Goal: Task Accomplishment & Management: Use online tool/utility

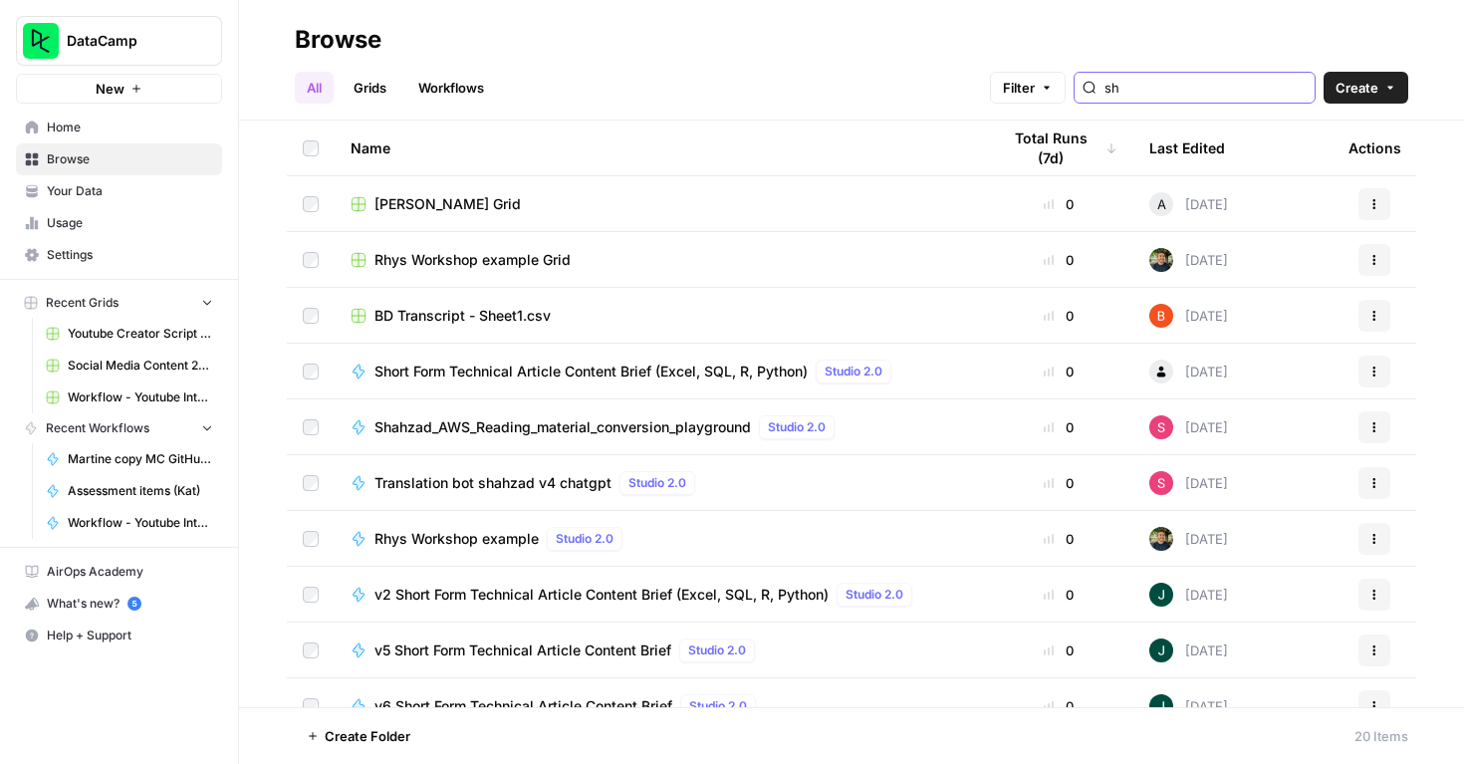
click at [1220, 89] on input "sh" at bounding box center [1206, 88] width 202 height 20
type input "s"
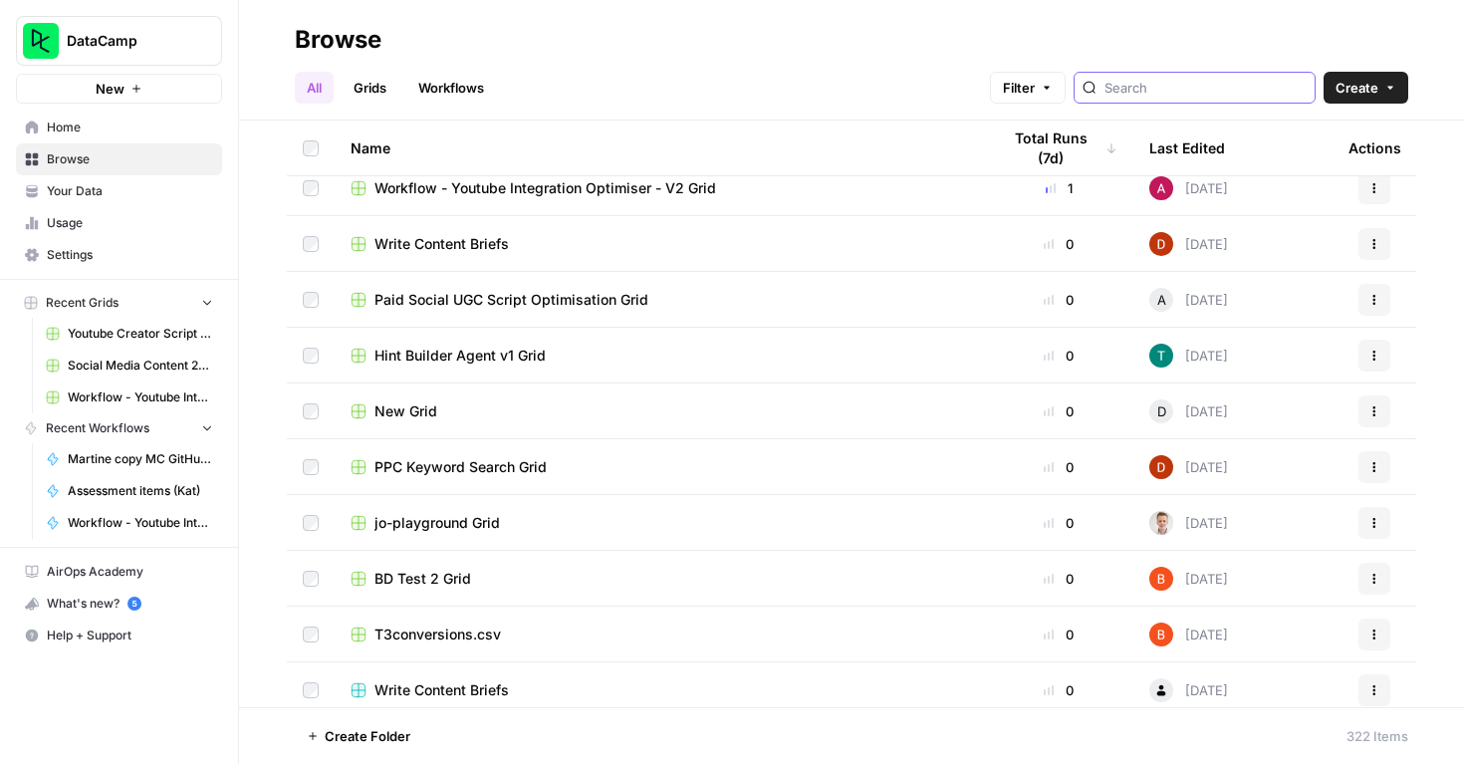
scroll to position [414, 0]
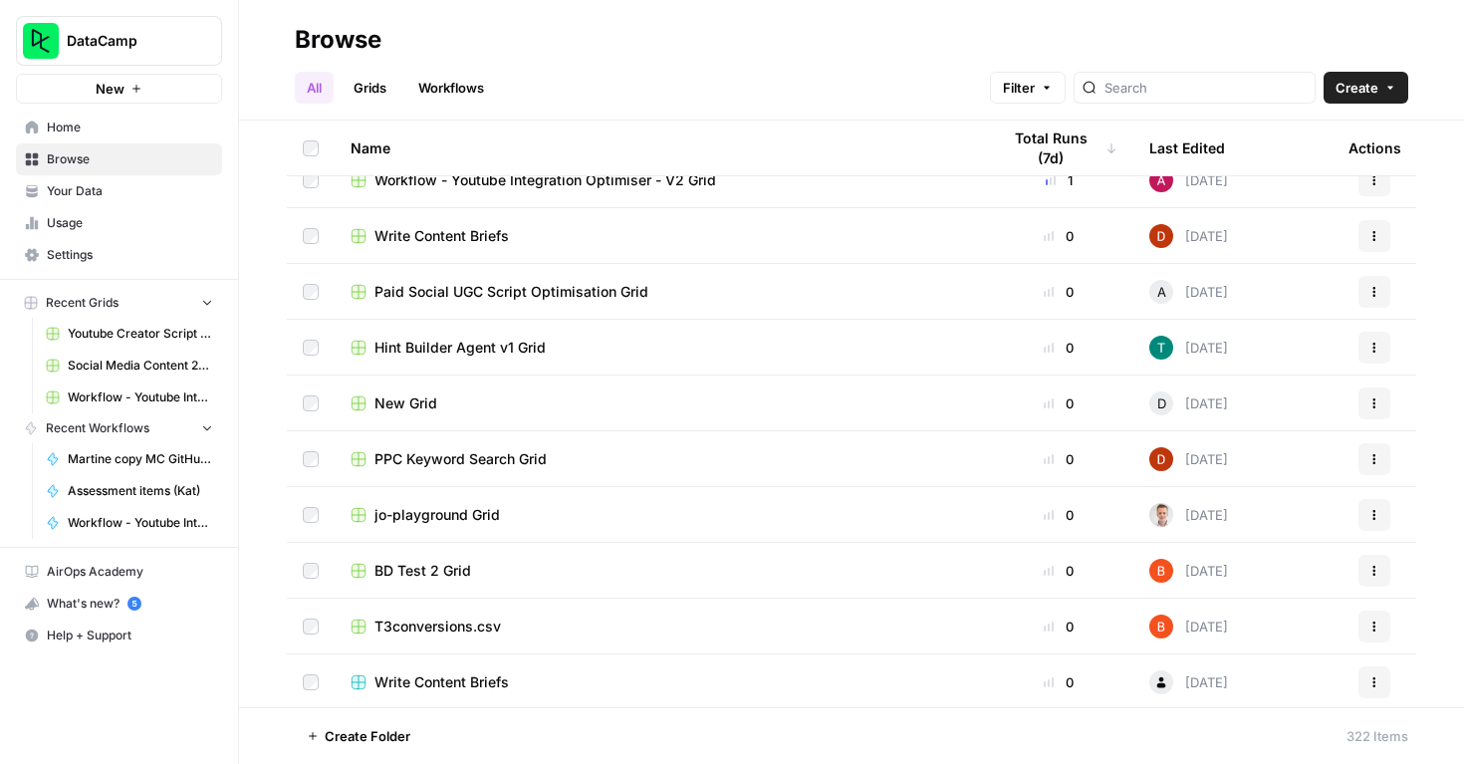
click at [1202, 147] on div "Last Edited" at bounding box center [1188, 148] width 76 height 55
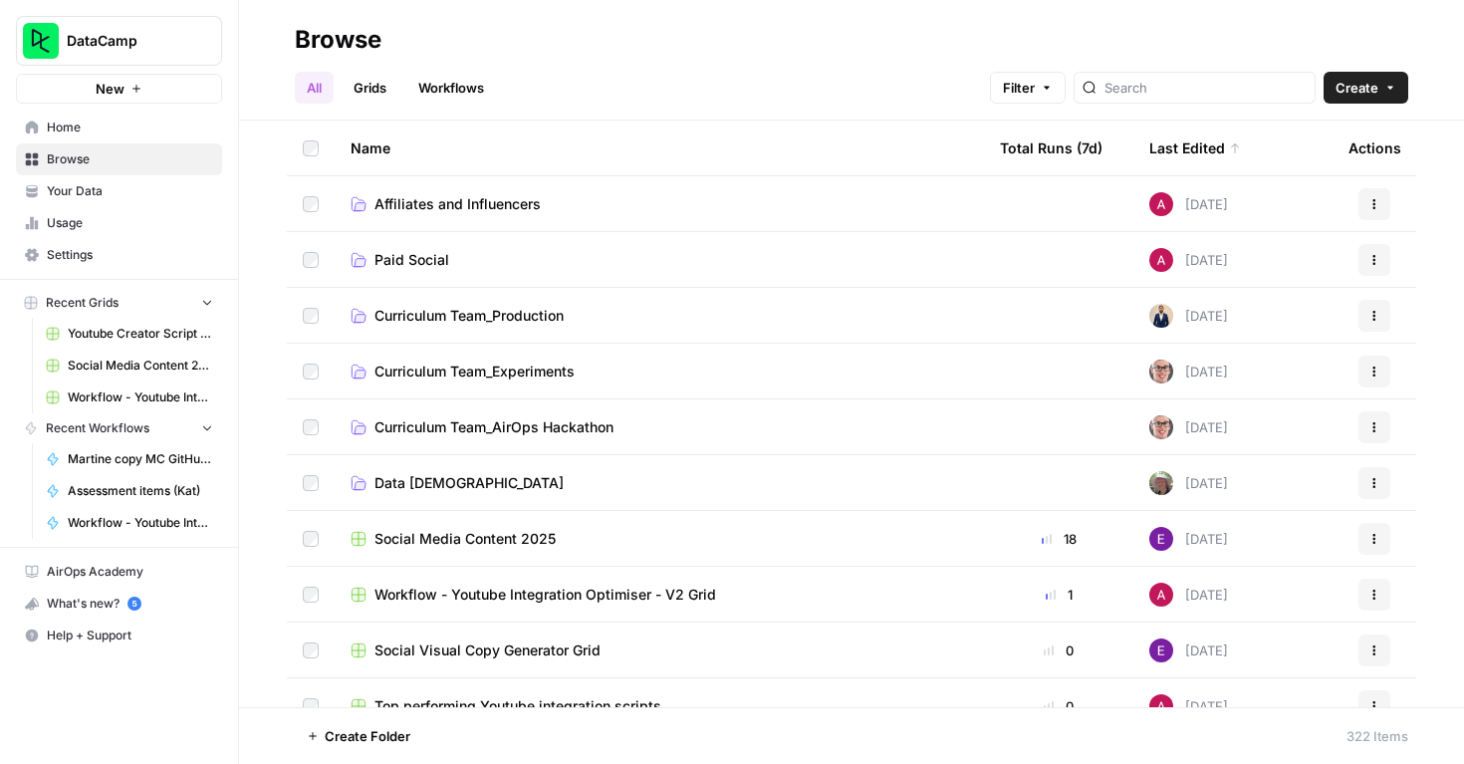
click at [114, 128] on span "Home" at bounding box center [130, 128] width 166 height 18
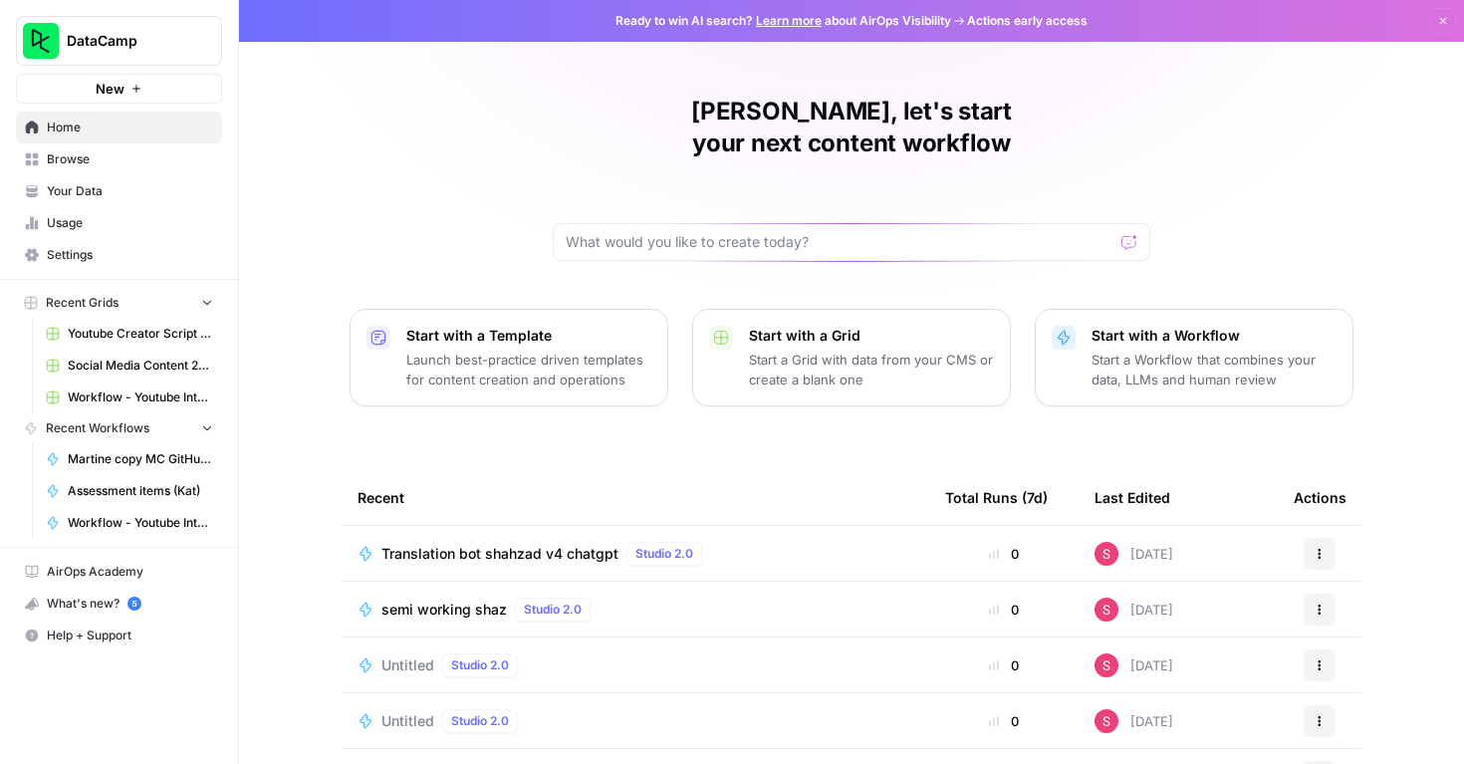
click at [479, 544] on span "Translation bot shahzad v4 chatgpt" at bounding box center [500, 554] width 237 height 20
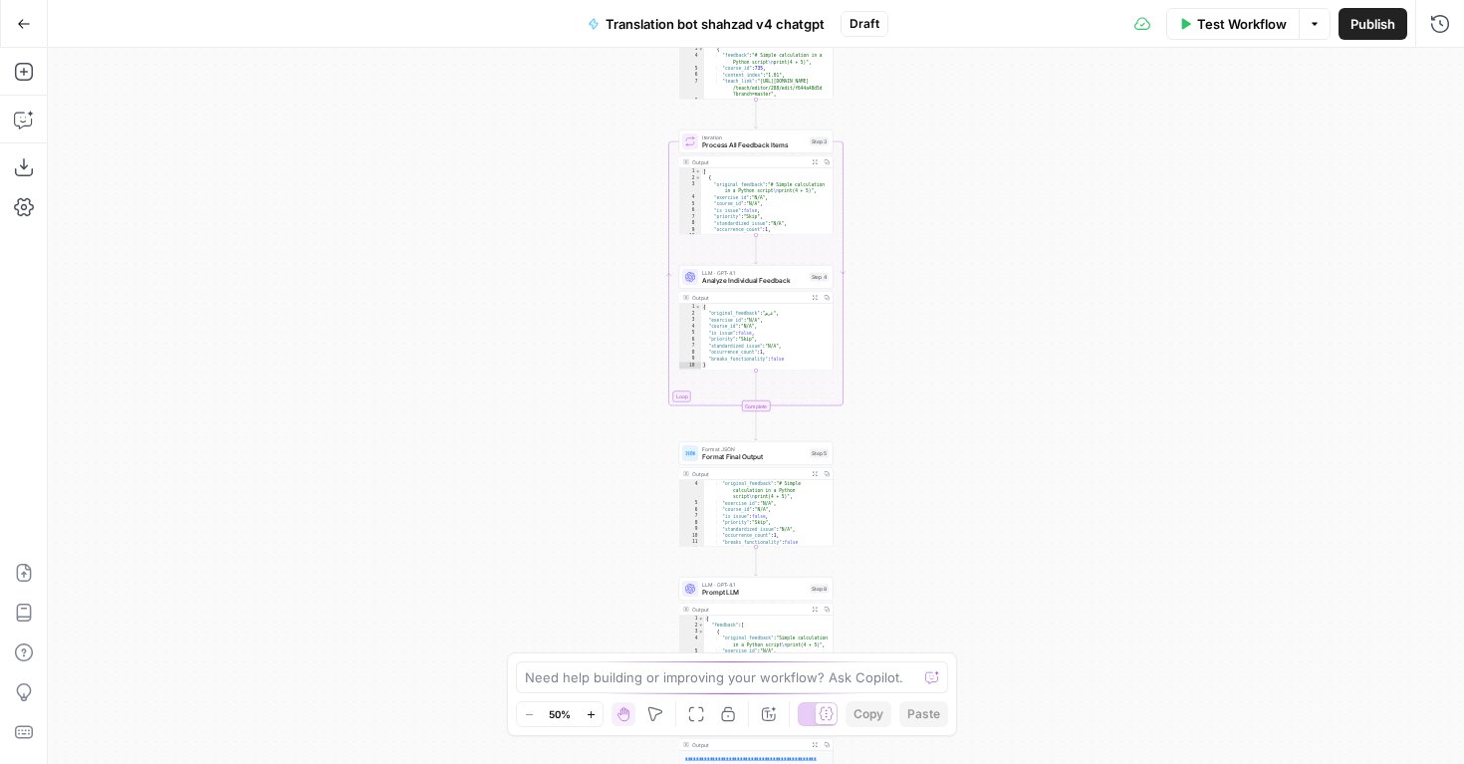
scroll to position [36, 0]
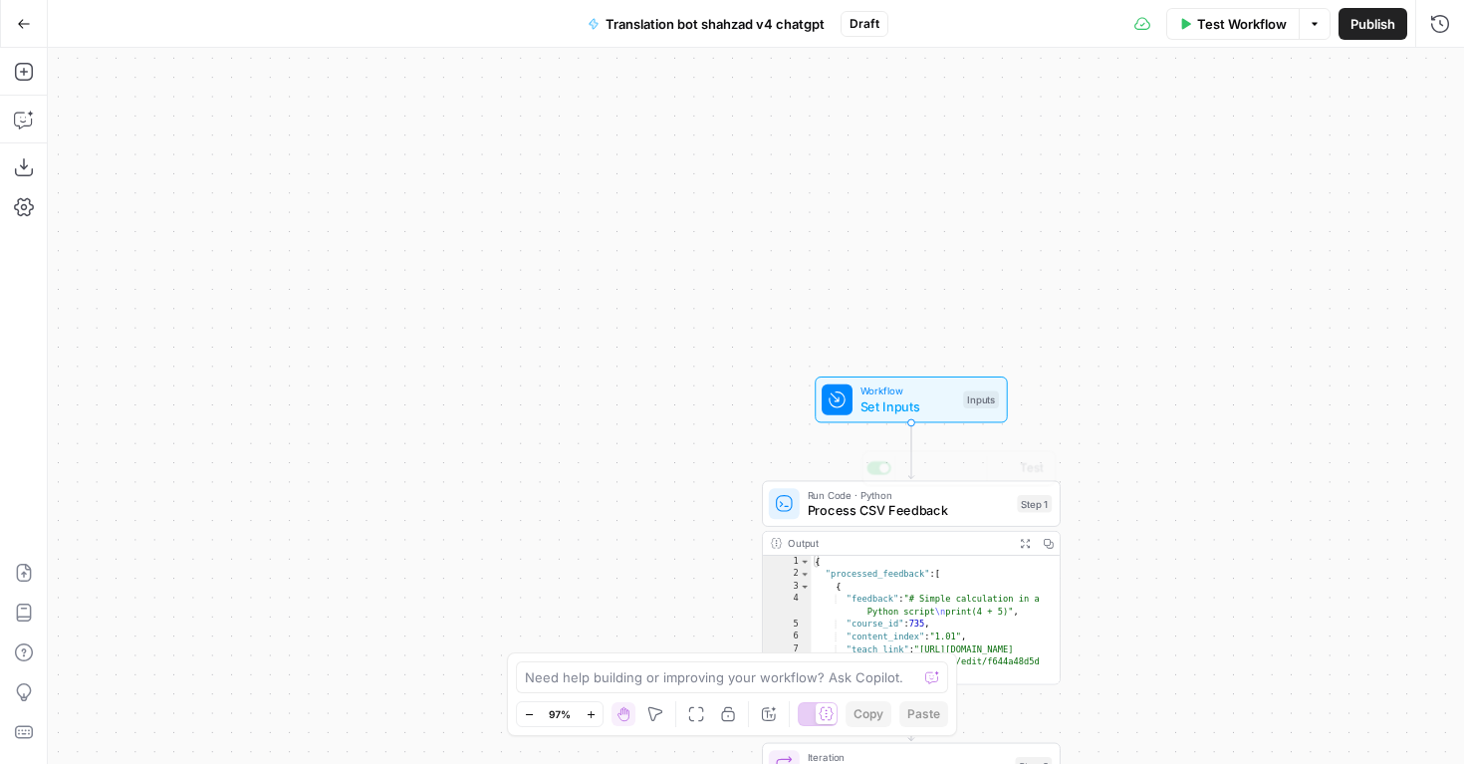
click at [873, 408] on span "Set Inputs" at bounding box center [909, 405] width 96 height 19
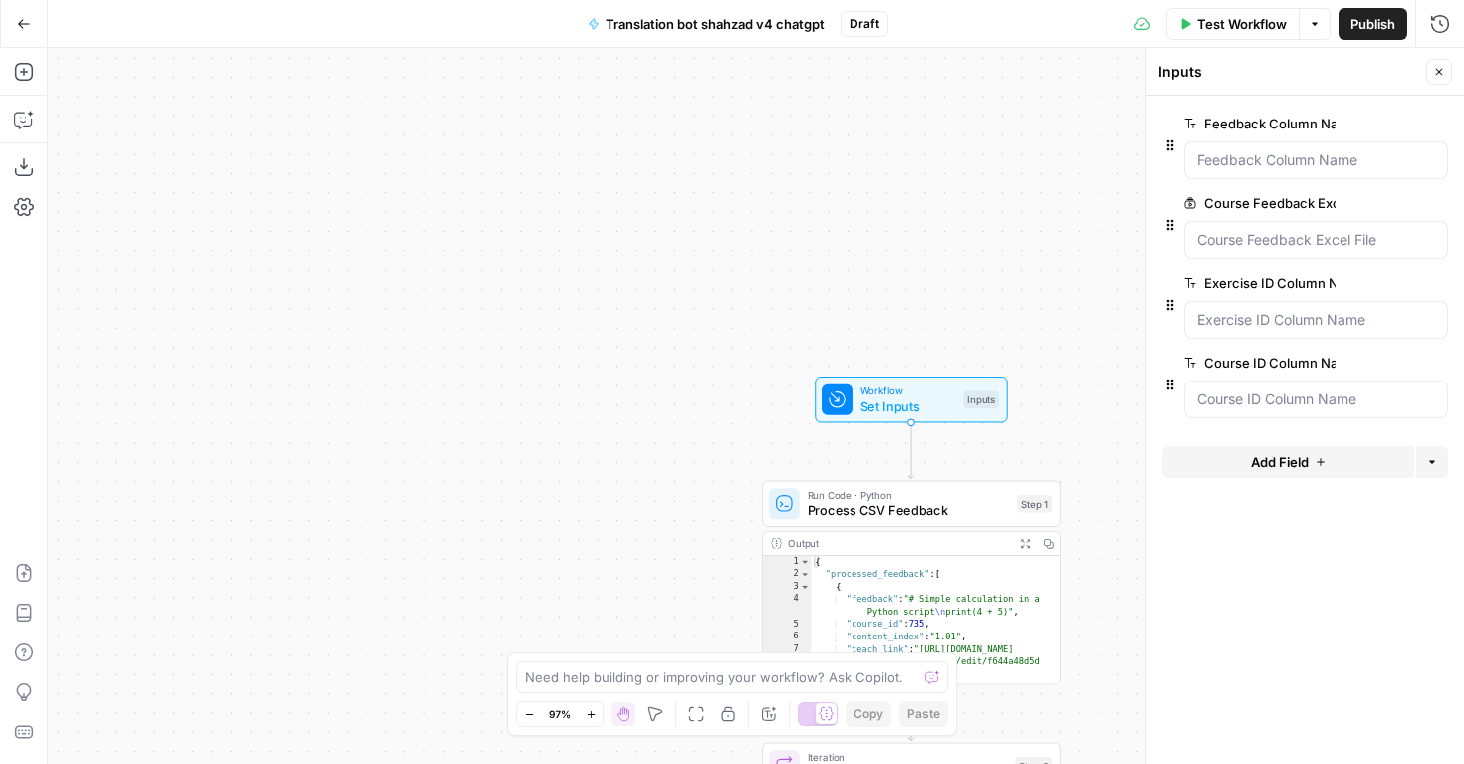
click at [1236, 29] on span "Test Workflow" at bounding box center [1242, 24] width 90 height 20
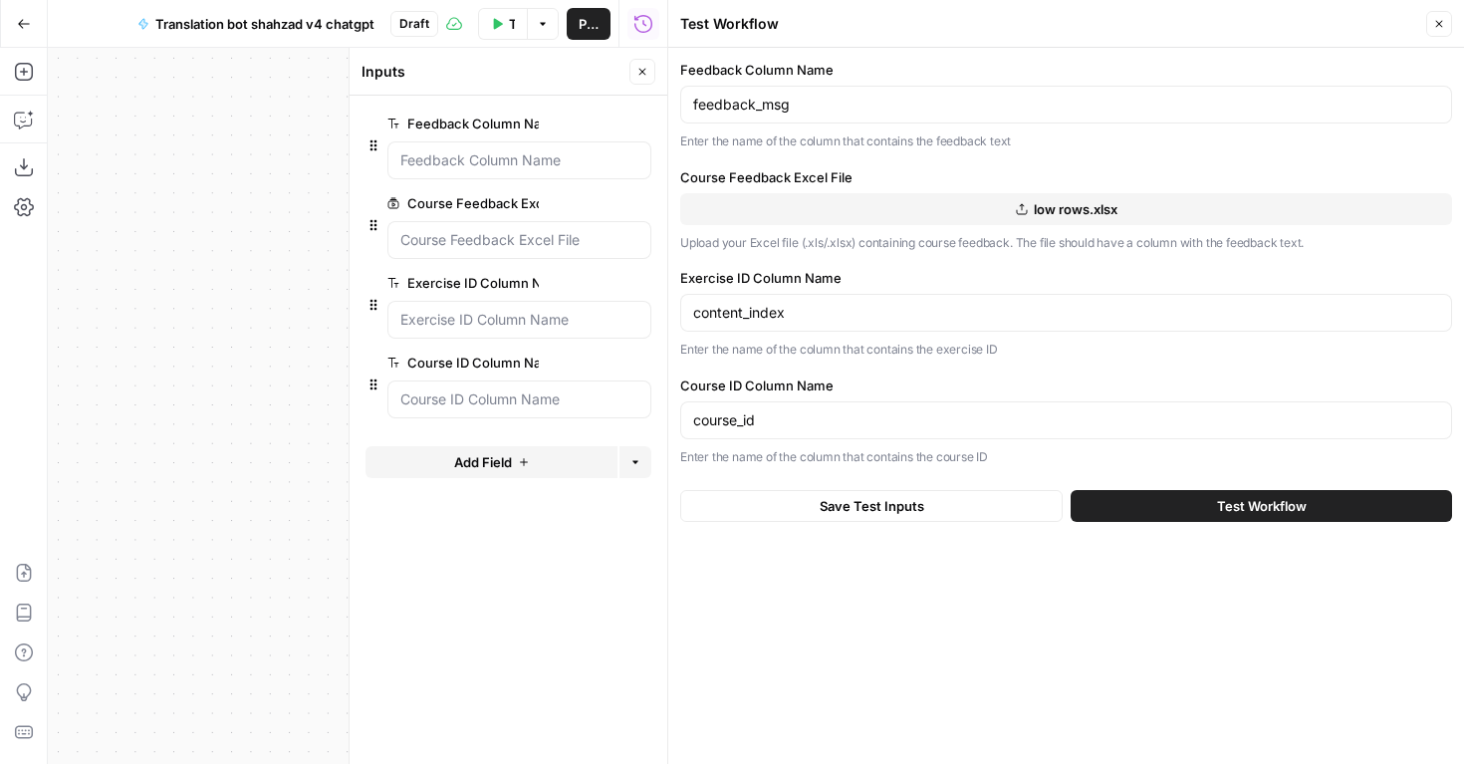
click at [1147, 510] on button "Test Workflow" at bounding box center [1262, 506] width 382 height 32
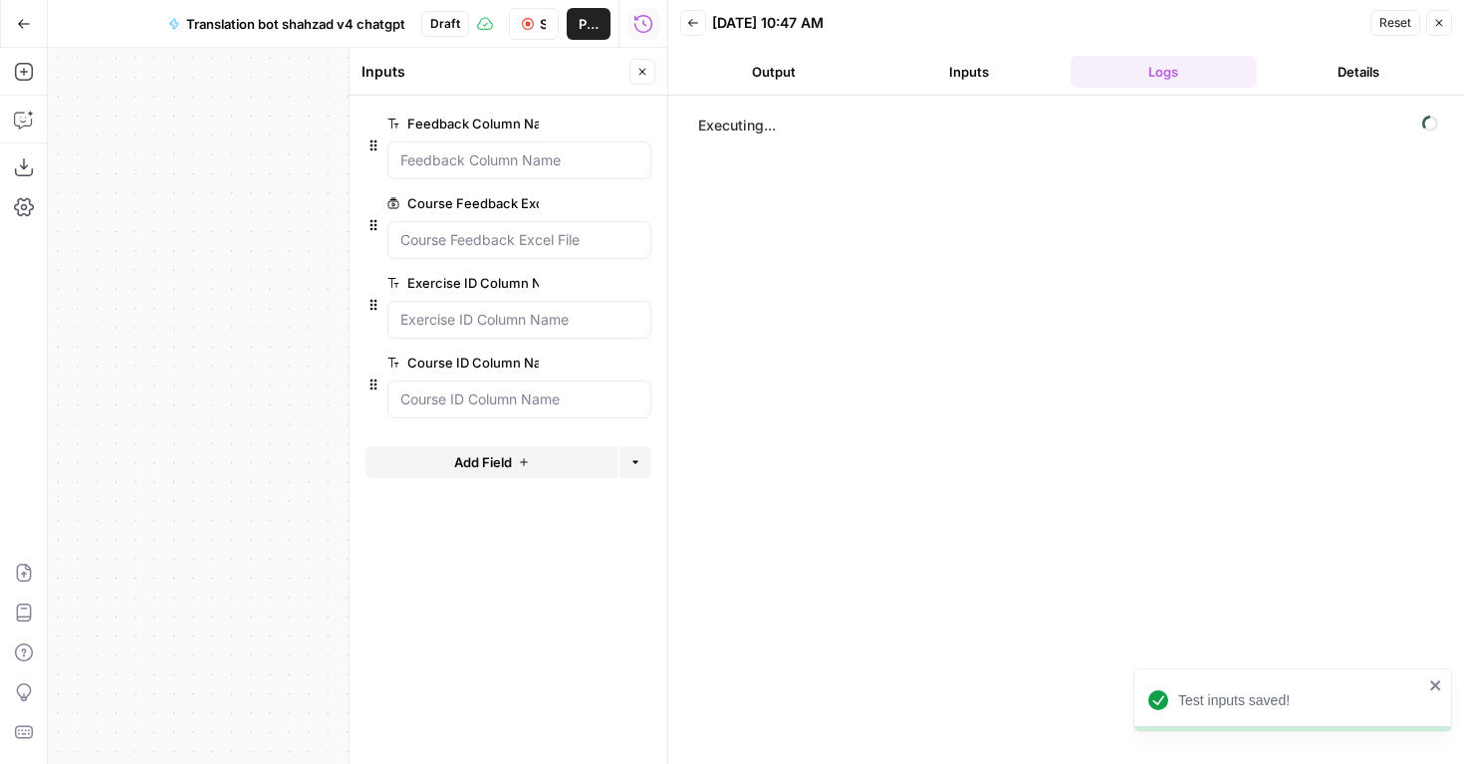
click at [1444, 24] on icon "button" at bounding box center [1439, 23] width 12 height 12
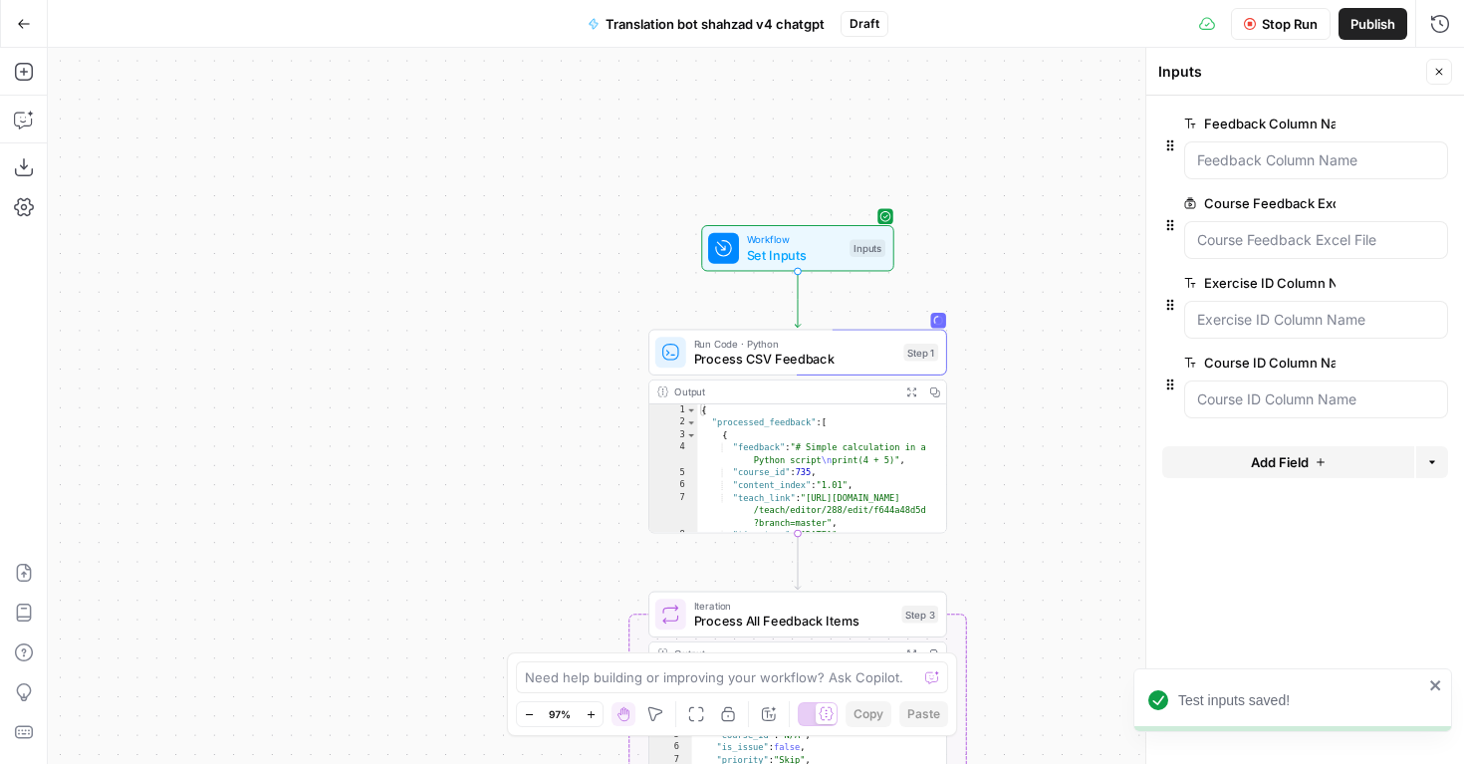
drag, startPoint x: 953, startPoint y: 330, endPoint x: 821, endPoint y: 123, distance: 245.9
click at [821, 123] on div "Workflow Set Inputs Inputs Run Code · Python Process CSV Feedback Step 1 Output…" at bounding box center [756, 406] width 1416 height 716
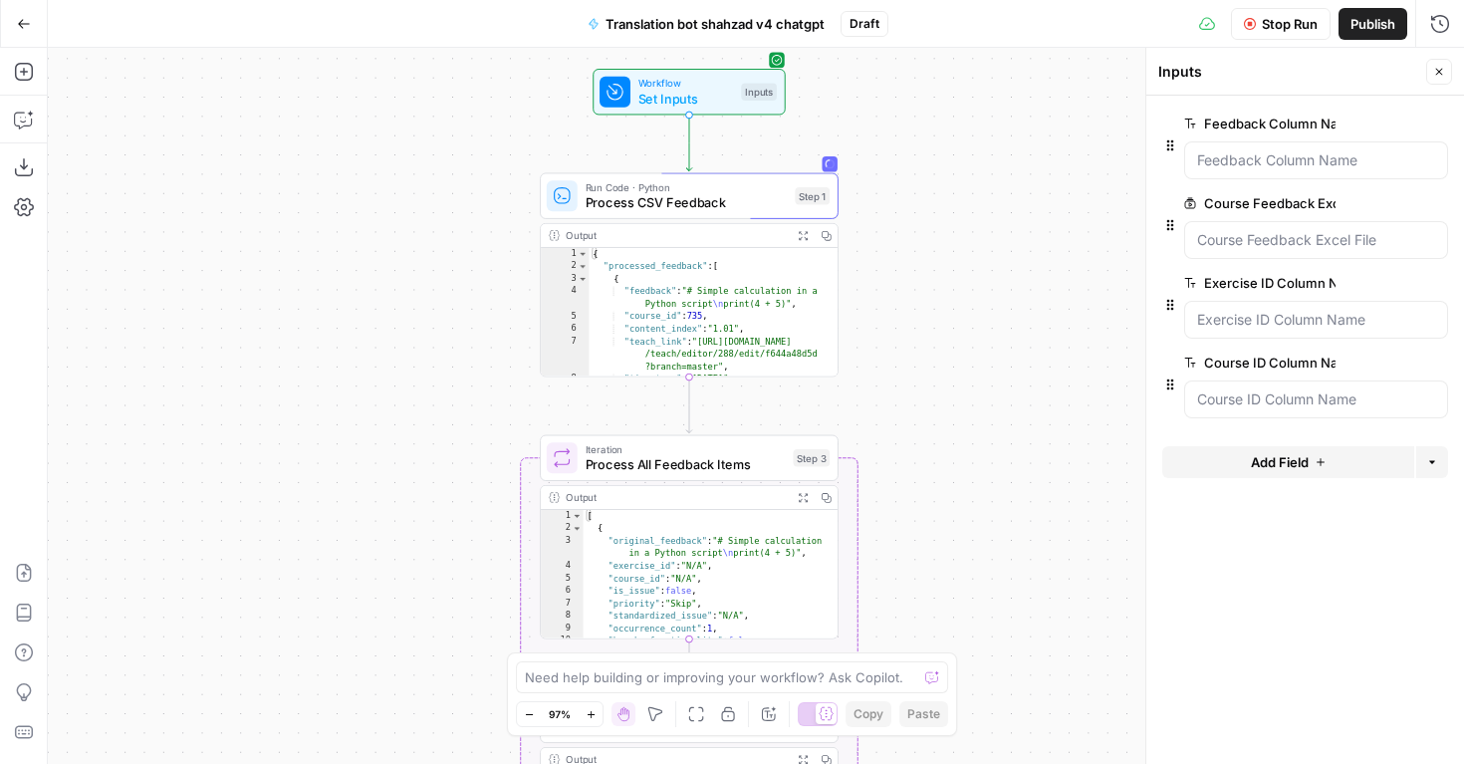
drag, startPoint x: 1049, startPoint y: 457, endPoint x: 957, endPoint y: 354, distance: 138.3
click at [957, 353] on div "Workflow Set Inputs Inputs Run Code · Python Process CSV Feedback Step 1 Output…" at bounding box center [756, 406] width 1416 height 716
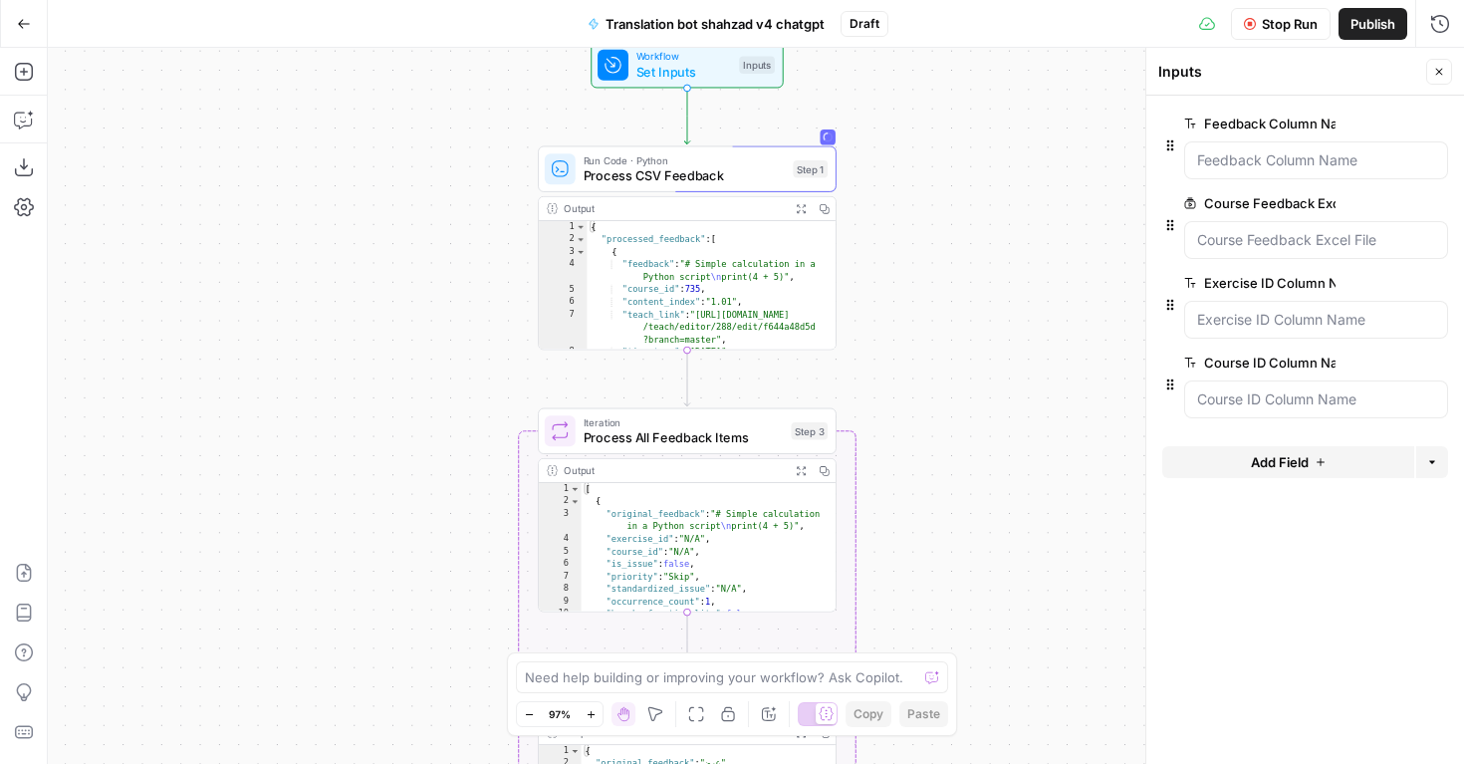
drag, startPoint x: 949, startPoint y: 437, endPoint x: 949, endPoint y: 414, distance: 22.9
click at [949, 414] on div "Workflow Set Inputs Inputs Run Code · Python Process CSV Feedback Step 1 Output…" at bounding box center [756, 406] width 1416 height 716
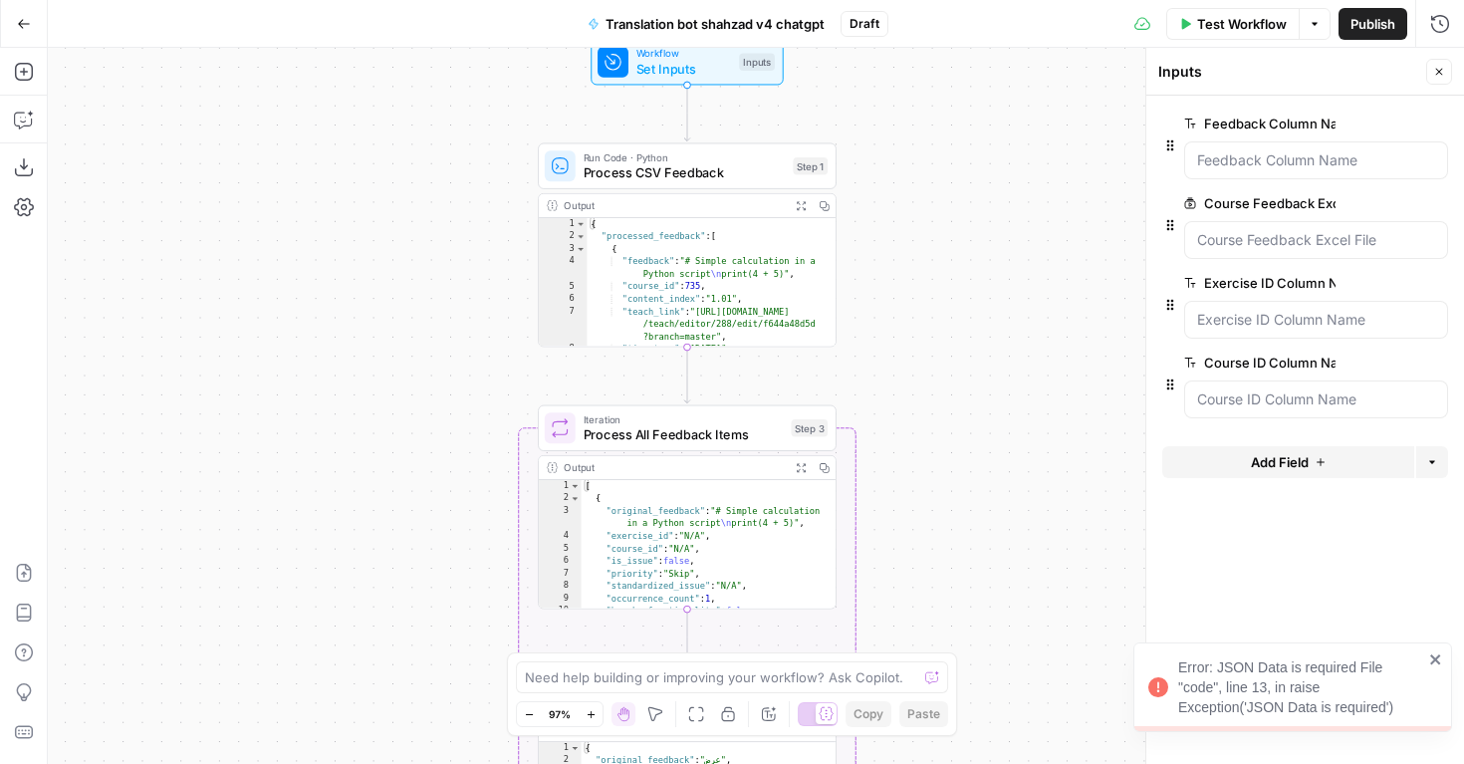
drag, startPoint x: 1000, startPoint y: 559, endPoint x: 1000, endPoint y: 509, distance: 49.8
click at [1000, 509] on div "Workflow Set Inputs Inputs Run Code · Python Process CSV Feedback Step 1 Output…" at bounding box center [756, 406] width 1416 height 716
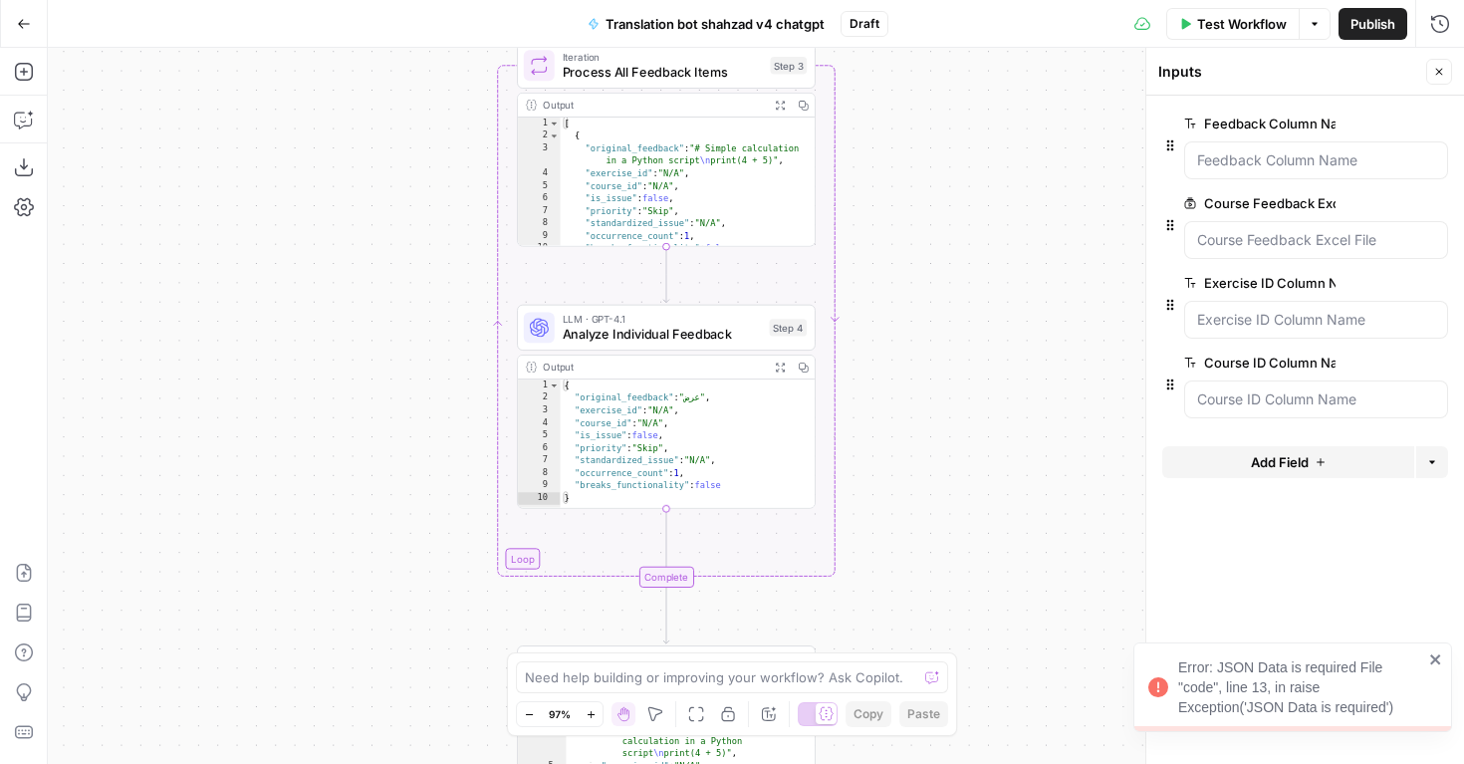
drag, startPoint x: 1012, startPoint y: 500, endPoint x: 991, endPoint y: 185, distance: 315.5
click at [991, 185] on div "Workflow Set Inputs Inputs Run Code · Python Process CSV Feedback Step 1 Output…" at bounding box center [756, 406] width 1416 height 716
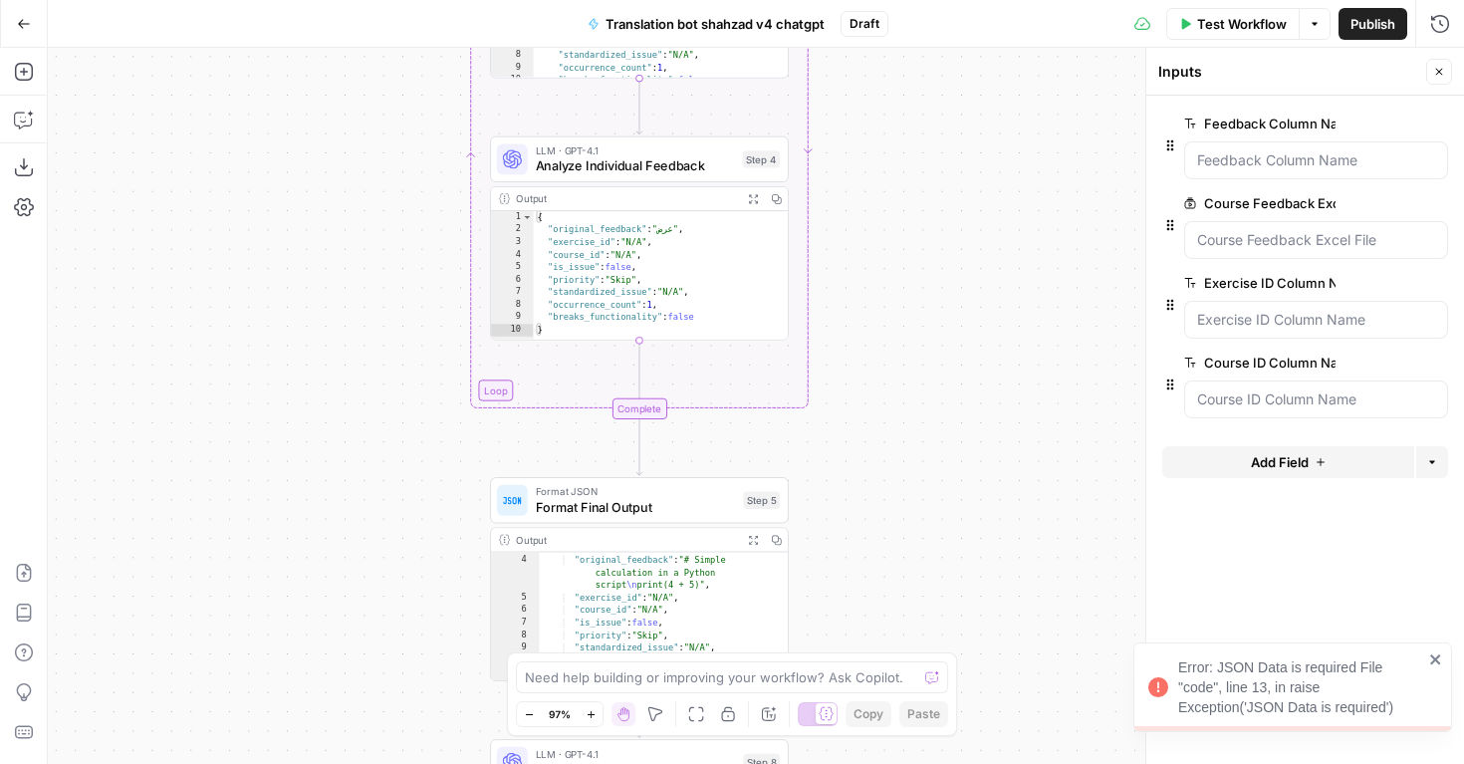
drag, startPoint x: 991, startPoint y: 185, endPoint x: 964, endPoint y: 17, distance: 170.5
click at [964, 16] on div "Go Back Translation bot shahzad v4 chatgpt Draft Test Workflow Options Publish …" at bounding box center [732, 382] width 1464 height 764
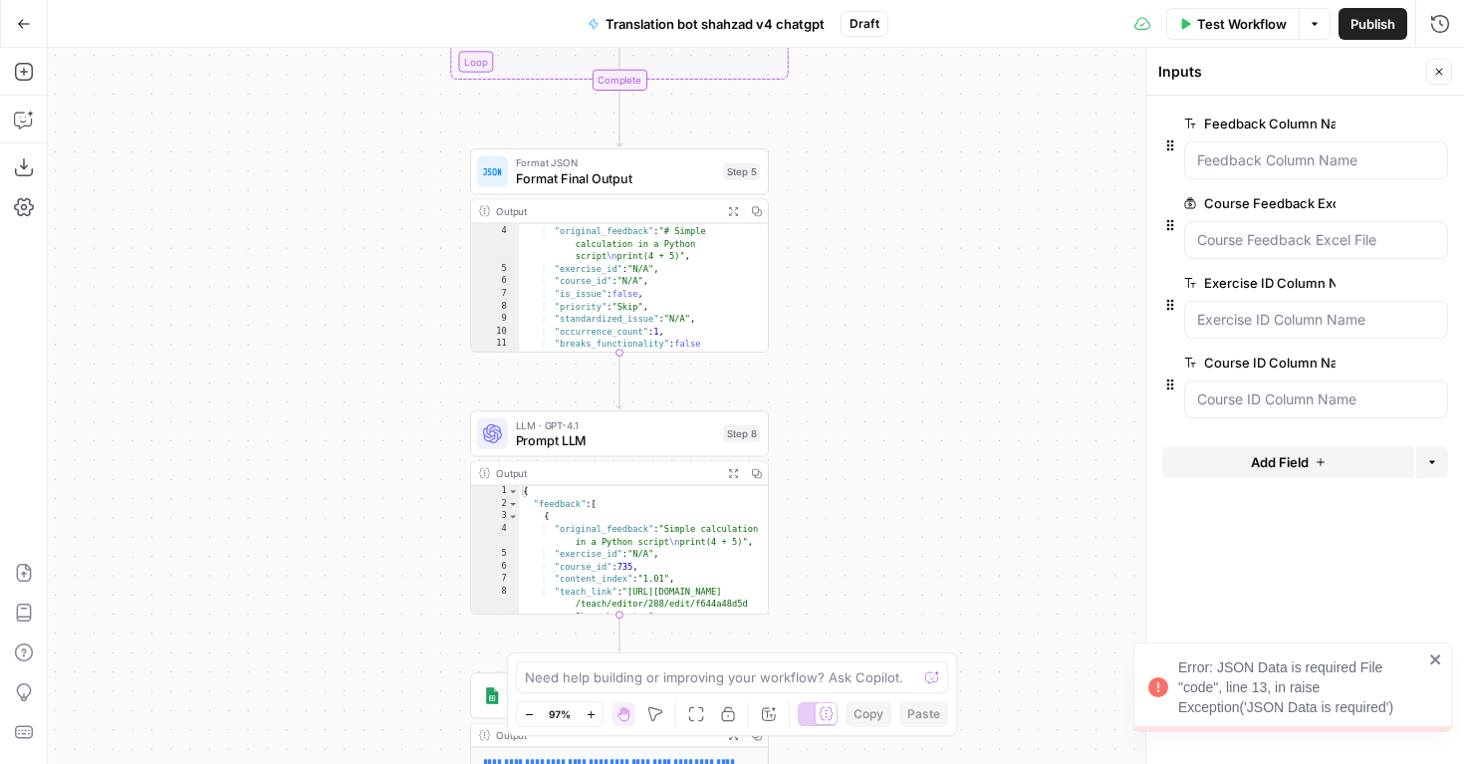
drag, startPoint x: 1007, startPoint y: 459, endPoint x: 987, endPoint y: 122, distance: 338.3
click at [987, 121] on div "Workflow Set Inputs Inputs Run Code · Python Process CSV Feedback Step 1 Output…" at bounding box center [756, 406] width 1416 height 716
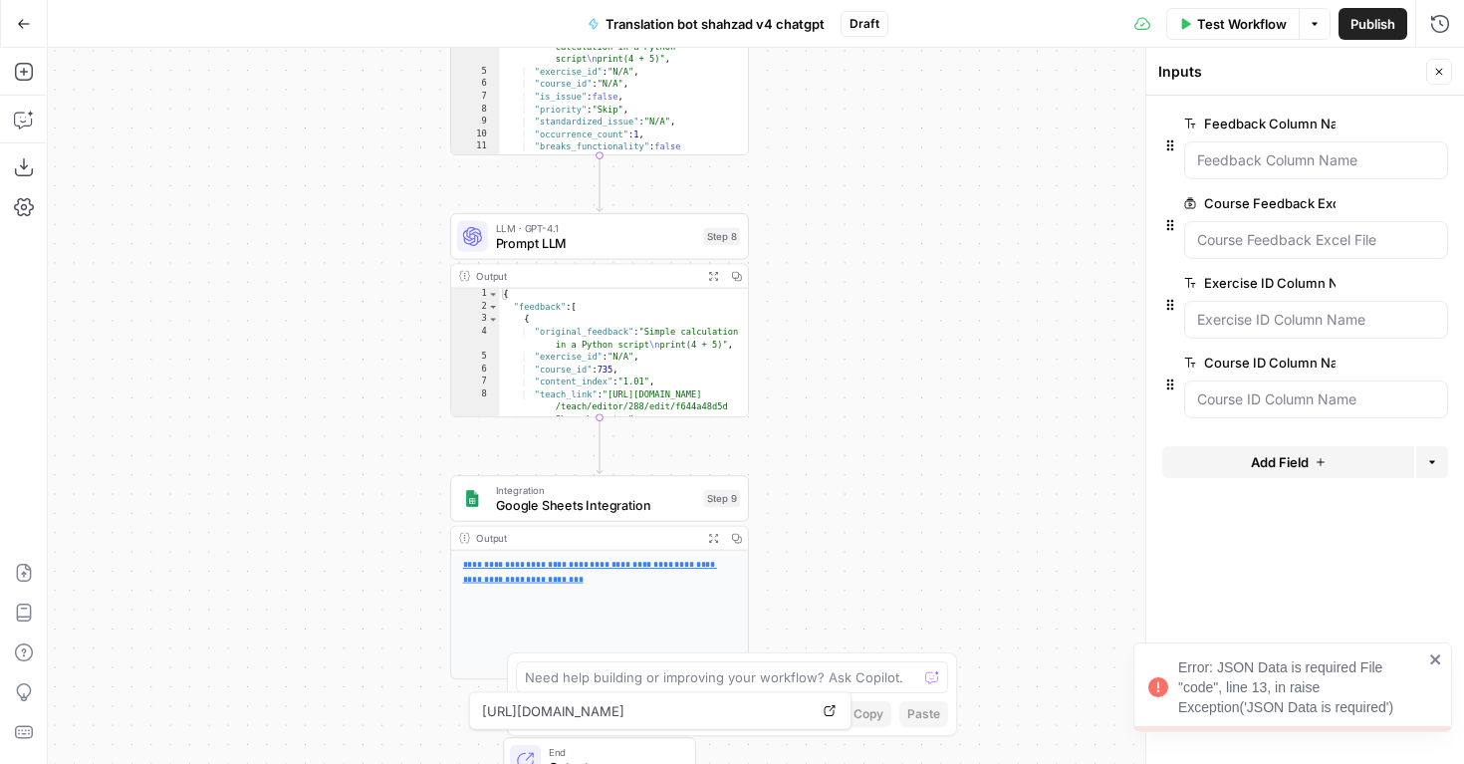
drag, startPoint x: 1017, startPoint y: 546, endPoint x: 997, endPoint y: 331, distance: 216.1
click at [997, 331] on div "Workflow Set Inputs Inputs Run Code · Python Process CSV Feedback Step 1 Output…" at bounding box center [756, 406] width 1416 height 716
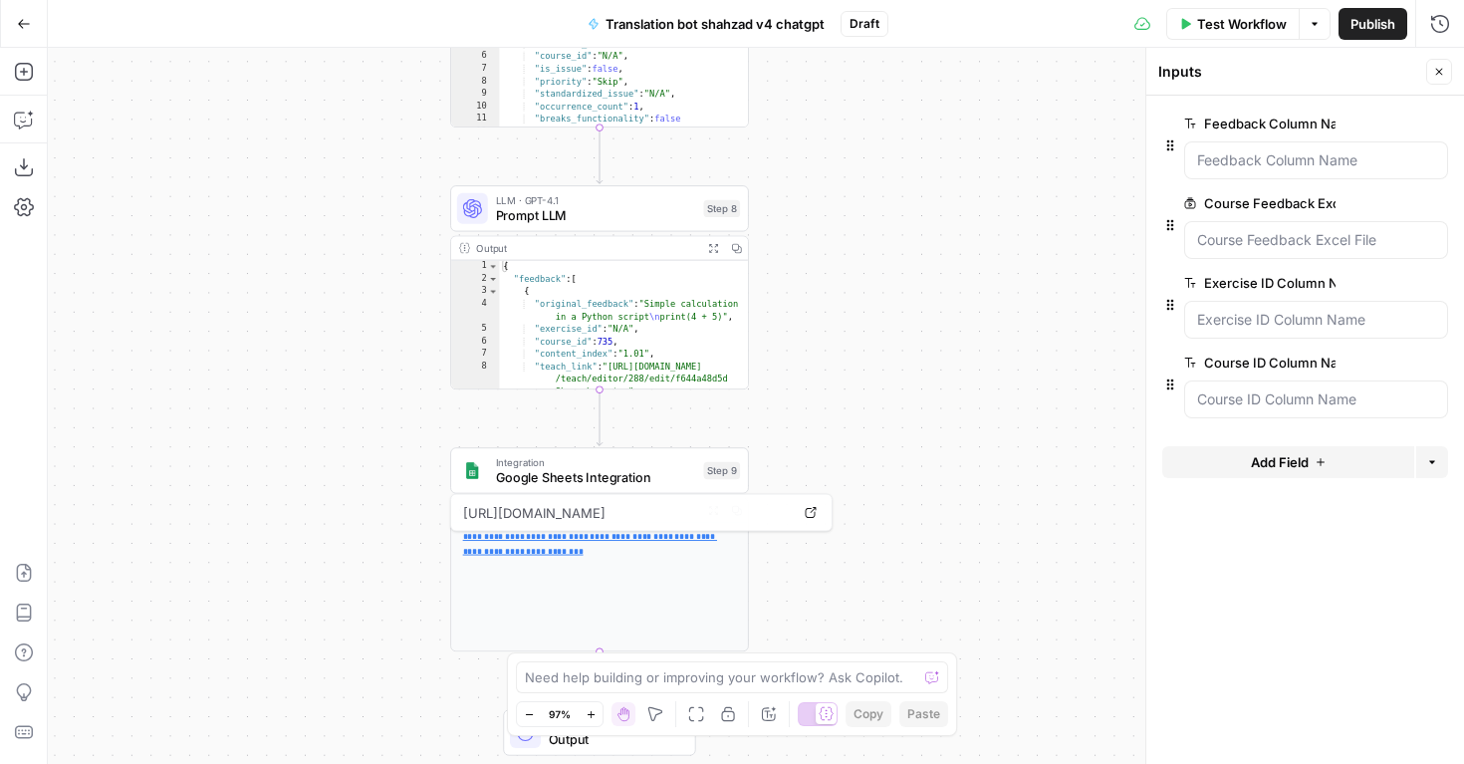
click at [518, 544] on p "**********" at bounding box center [600, 544] width 274 height 28
click at [522, 546] on link "**********" at bounding box center [590, 543] width 254 height 23
